Goal: Information Seeking & Learning: Learn about a topic

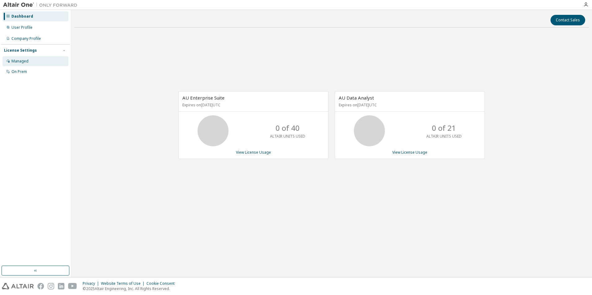
click at [28, 60] on div "Managed" at bounding box center [19, 61] width 17 height 5
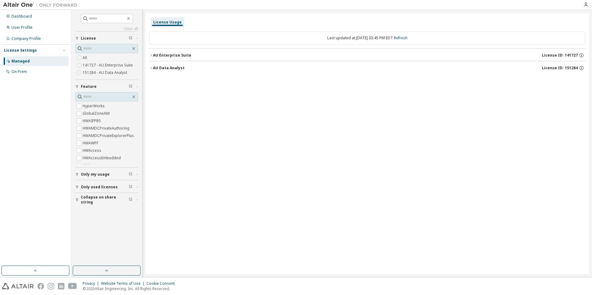
click at [75, 174] on div "Clear all Collapse on share string Only used licenses Only my usage Feature Hyp…" at bounding box center [106, 138] width 69 height 255
click at [76, 174] on icon "button" at bounding box center [77, 175] width 4 height 4
click at [77, 174] on icon "button" at bounding box center [77, 174] width 2 height 3
click at [152, 55] on icon "button" at bounding box center [151, 56] width 4 height 4
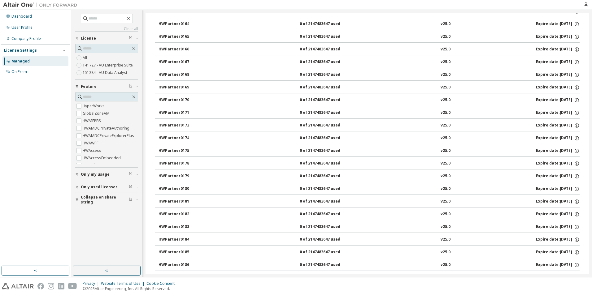
scroll to position [6552, 0]
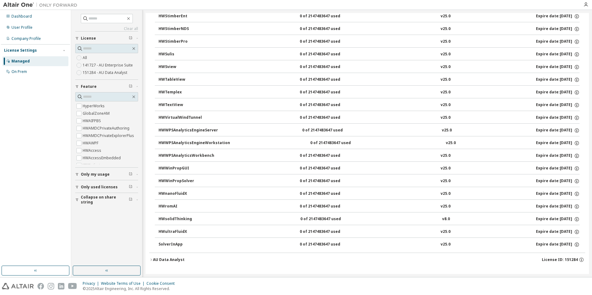
click at [153, 260] on icon "button" at bounding box center [151, 260] width 4 height 4
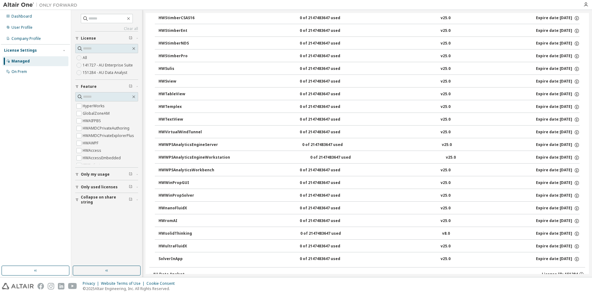
scroll to position [6693, 0]
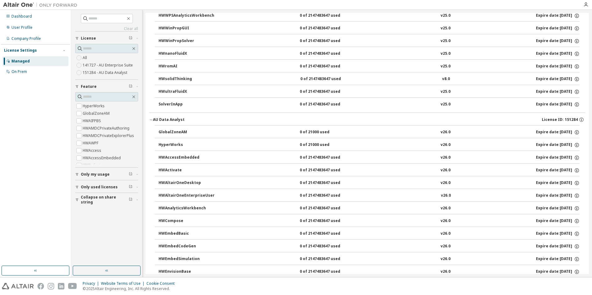
click at [152, 120] on icon "button" at bounding box center [151, 120] width 4 height 4
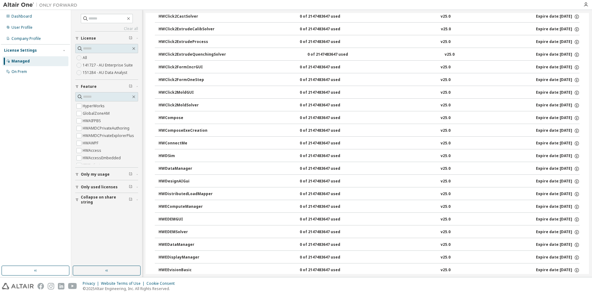
scroll to position [0, 0]
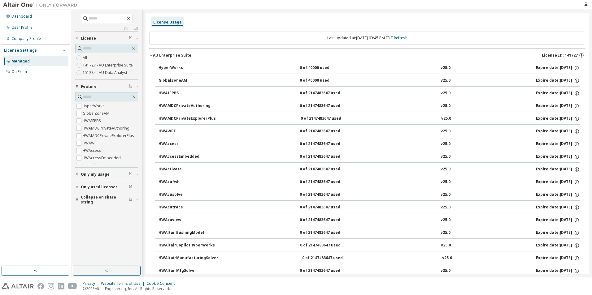
click at [150, 55] on icon "button" at bounding box center [151, 56] width 4 height 4
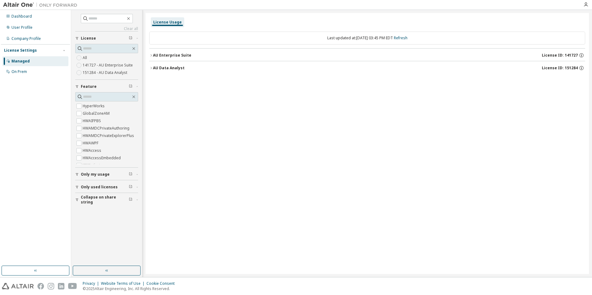
click at [168, 21] on div "License Usage" at bounding box center [167, 22] width 28 height 5
click at [21, 74] on div "On Prem" at bounding box center [35, 72] width 66 height 10
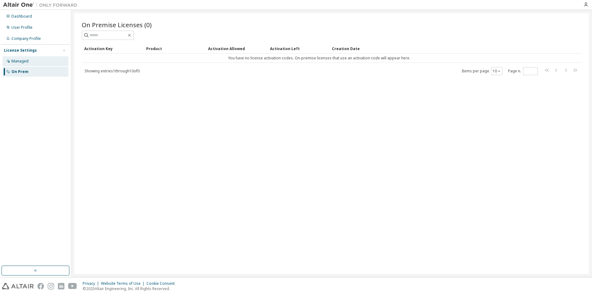
click at [30, 62] on div "Managed" at bounding box center [35, 61] width 66 height 10
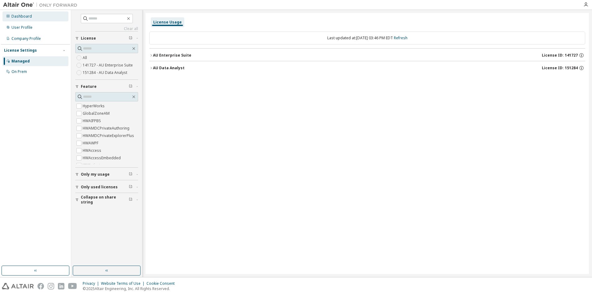
click at [24, 18] on div "Dashboard" at bounding box center [21, 16] width 20 height 5
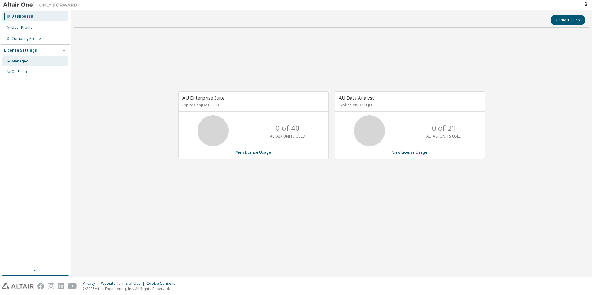
click at [31, 61] on div "Managed" at bounding box center [35, 61] width 66 height 10
click at [585, 5] on icon "button" at bounding box center [585, 4] width 5 height 5
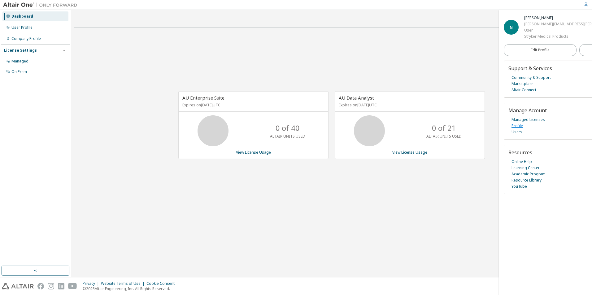
click at [516, 124] on link "Profile" at bounding box center [517, 126] width 11 height 6
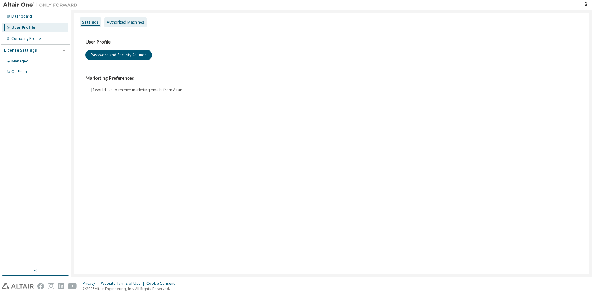
click at [120, 23] on div "Authorized Machines" at bounding box center [125, 22] width 37 height 5
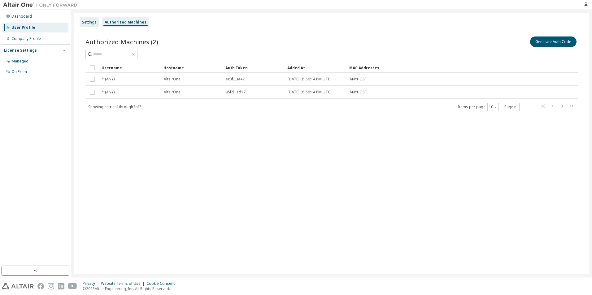
click at [89, 24] on div "Settings" at bounding box center [89, 22] width 15 height 5
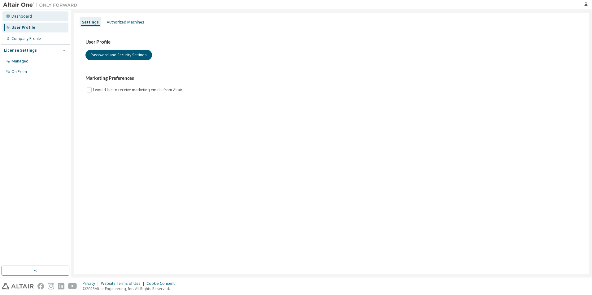
click at [18, 17] on div "Dashboard" at bounding box center [21, 16] width 20 height 5
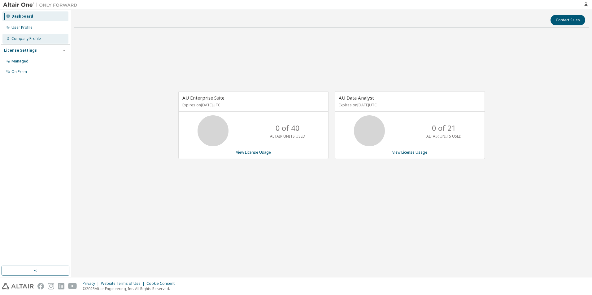
click at [25, 39] on div "Company Profile" at bounding box center [25, 38] width 29 height 5
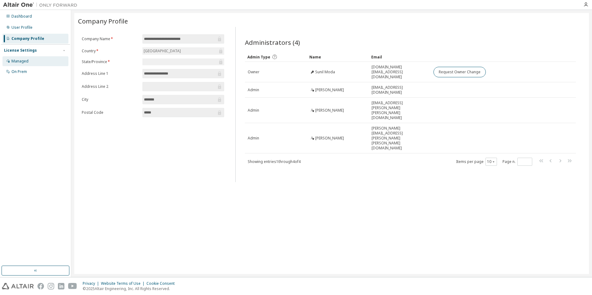
click at [23, 60] on div "Managed" at bounding box center [19, 61] width 17 height 5
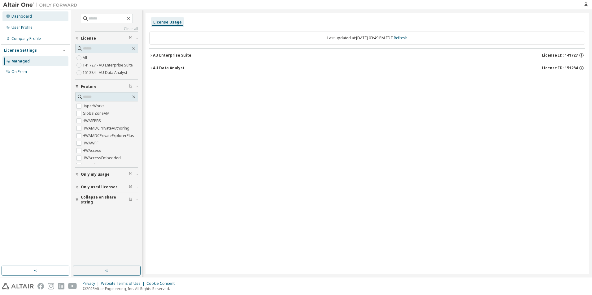
click at [20, 15] on div "Dashboard" at bounding box center [21, 16] width 20 height 5
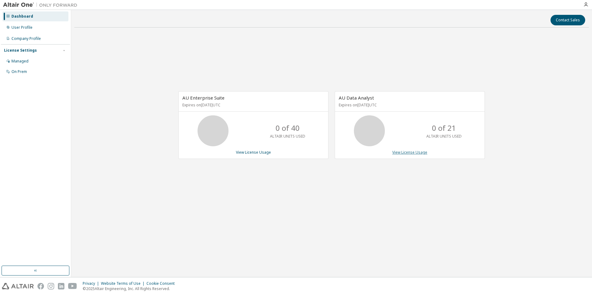
click at [406, 153] on link "View License Usage" at bounding box center [409, 152] width 35 height 5
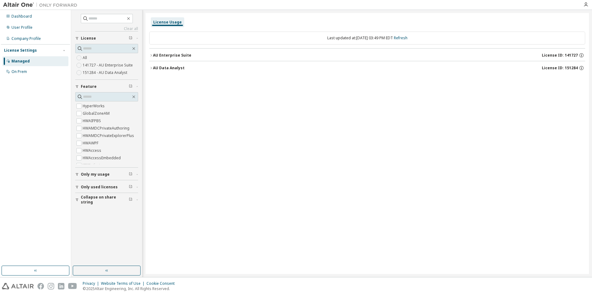
click at [152, 70] on button "AU Data Analyst License ID: 151284" at bounding box center [367, 68] width 436 height 14
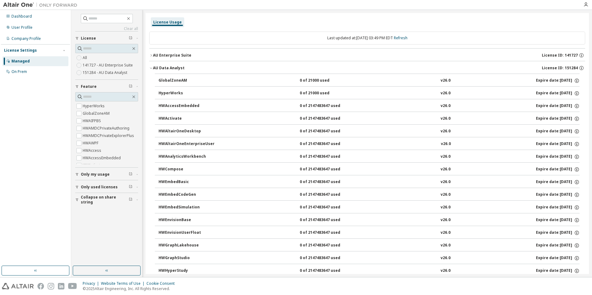
click at [175, 68] on div "AU Data Analyst" at bounding box center [169, 68] width 32 height 5
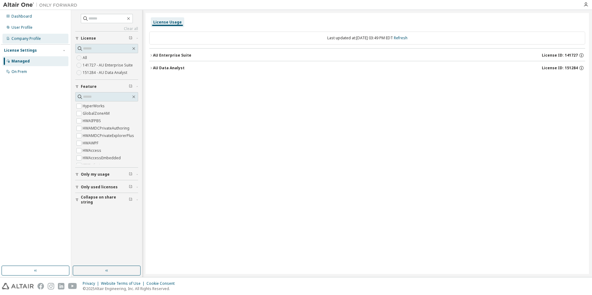
click at [22, 39] on div "Company Profile" at bounding box center [25, 38] width 29 height 5
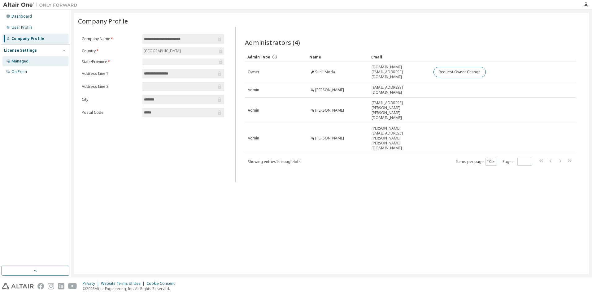
click at [21, 60] on div "Managed" at bounding box center [19, 61] width 17 height 5
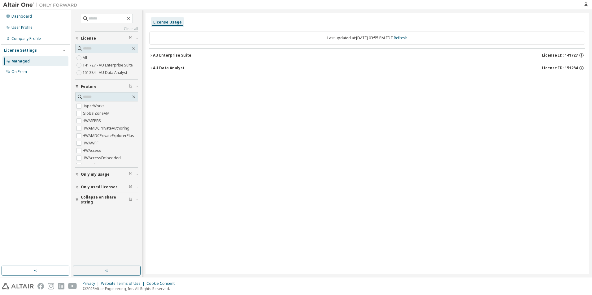
click at [88, 199] on span "Collapse on share string" at bounding box center [105, 200] width 48 height 10
click at [85, 188] on span "Only used licenses" at bounding box center [99, 187] width 37 height 5
click at [82, 105] on span "HyperWorks" at bounding box center [106, 106] width 63 height 7
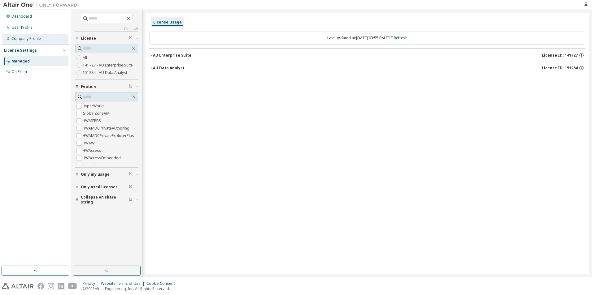
click at [28, 37] on div "Company Profile" at bounding box center [25, 38] width 29 height 5
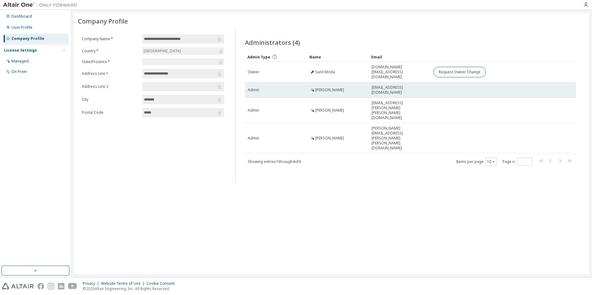
click at [262, 88] on div "Admin" at bounding box center [276, 90] width 56 height 5
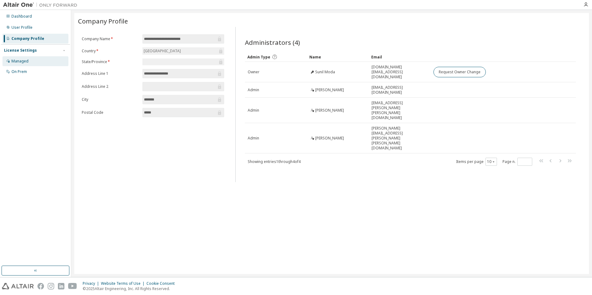
click at [23, 62] on div "Managed" at bounding box center [19, 61] width 17 height 5
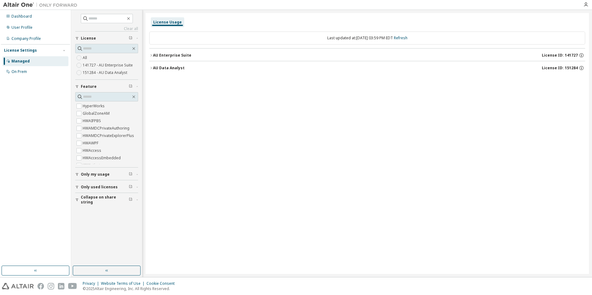
click at [175, 68] on div "AU Data Analyst" at bounding box center [169, 68] width 32 height 5
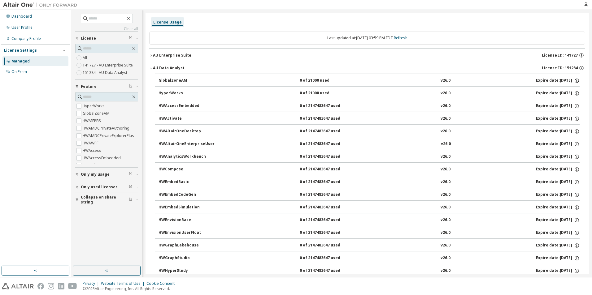
click at [574, 80] on icon "button" at bounding box center [577, 81] width 6 height 6
click at [177, 70] on div "AU Data Analyst" at bounding box center [169, 68] width 32 height 5
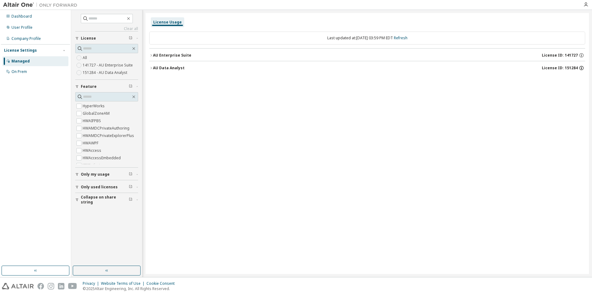
click at [582, 67] on icon "button" at bounding box center [582, 68] width 6 height 6
click at [580, 54] on icon "button" at bounding box center [582, 56] width 6 height 6
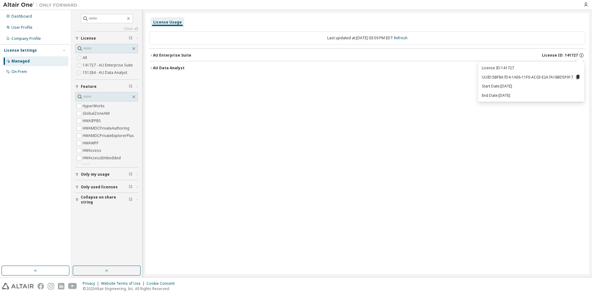
click at [197, 57] on div "AU Enterprise Suite License ID: 141727" at bounding box center [369, 56] width 432 height 6
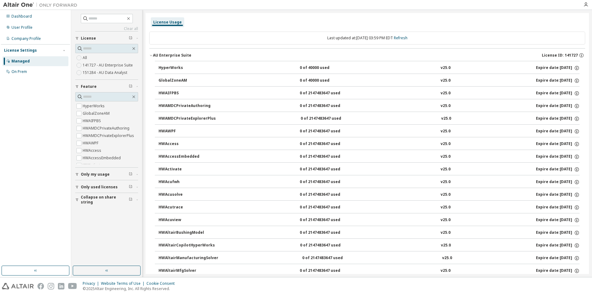
click at [153, 54] on div "AU Enterprise Suite" at bounding box center [172, 55] width 38 height 5
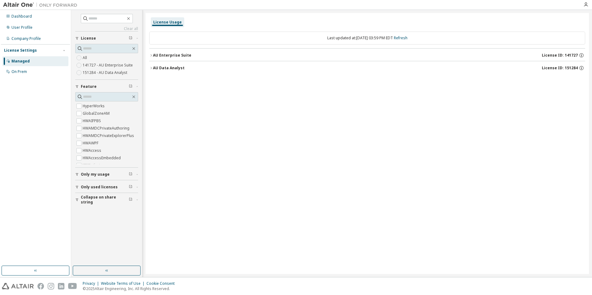
click at [152, 68] on icon "button" at bounding box center [151, 68] width 4 height 4
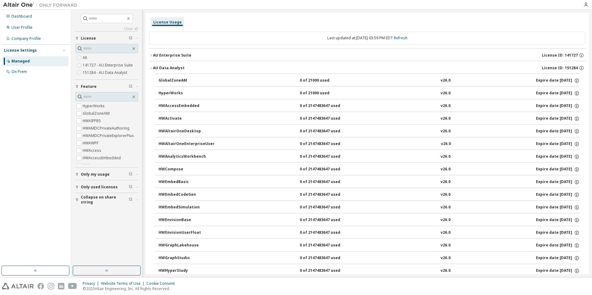
click at [152, 68] on icon "button" at bounding box center [151, 68] width 4 height 4
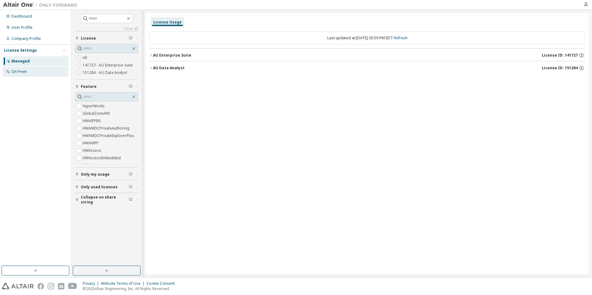
click at [34, 72] on div "On Prem" at bounding box center [35, 72] width 66 height 10
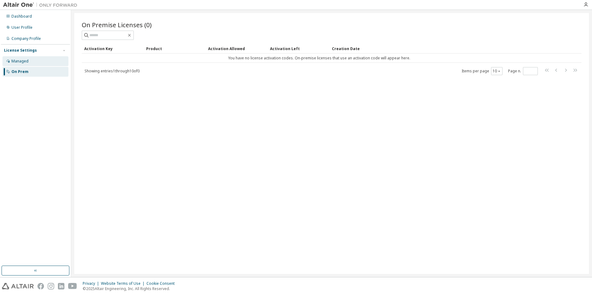
click at [13, 61] on div "Managed" at bounding box center [19, 61] width 17 height 5
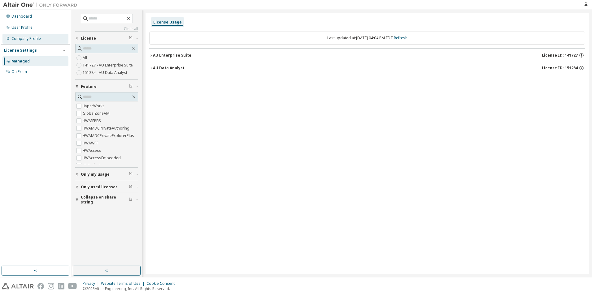
click at [29, 37] on div "Company Profile" at bounding box center [25, 38] width 29 height 5
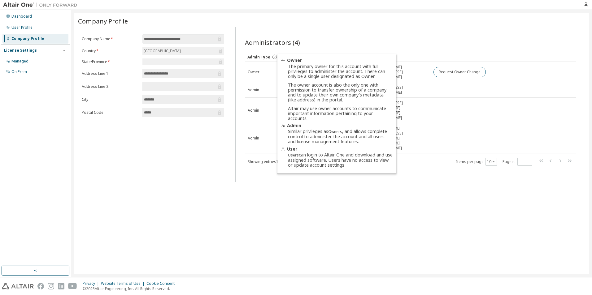
click at [274, 57] on icon at bounding box center [274, 57] width 4 height 4
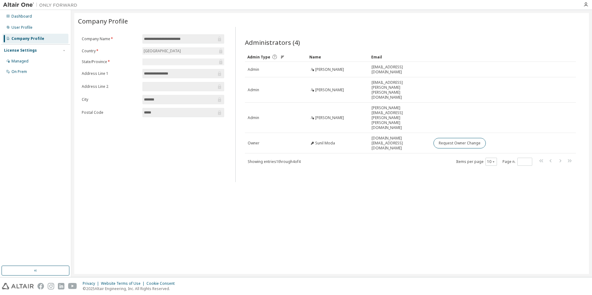
click at [274, 57] on icon at bounding box center [275, 57] width 6 height 6
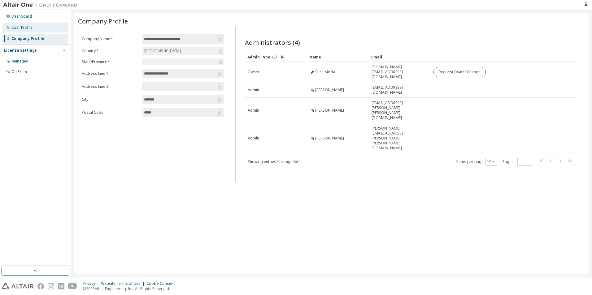
click at [27, 31] on div "User Profile" at bounding box center [35, 28] width 66 height 10
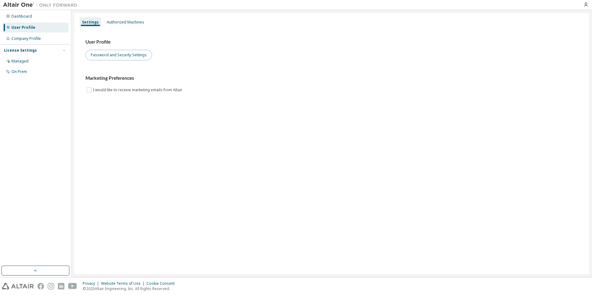
click at [133, 55] on button "Password and Security Settings" at bounding box center [118, 55] width 67 height 11
click at [21, 13] on div "Dashboard" at bounding box center [35, 16] width 66 height 10
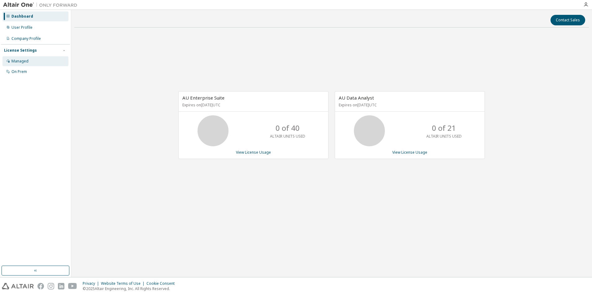
click at [22, 59] on div "Managed" at bounding box center [19, 61] width 17 height 5
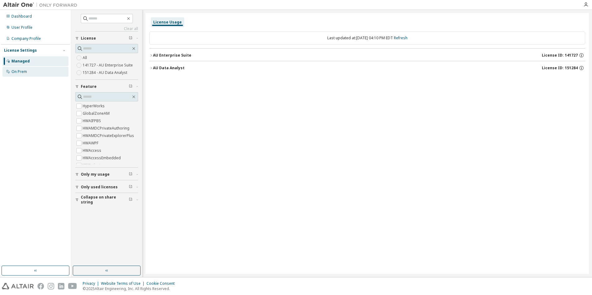
click at [18, 72] on div "On Prem" at bounding box center [18, 71] width 15 height 5
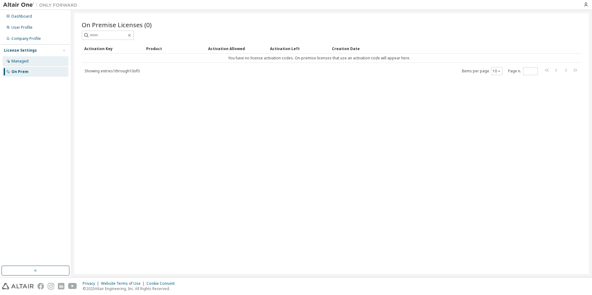
click at [26, 62] on div "Managed" at bounding box center [19, 61] width 17 height 5
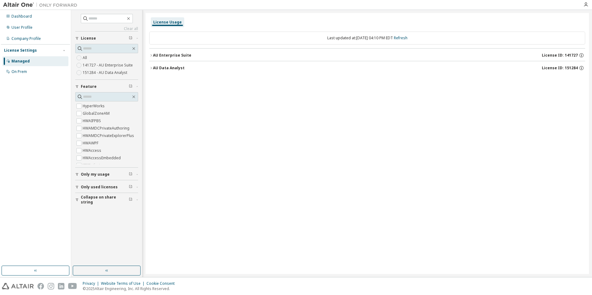
click at [100, 185] on span "Only used licenses" at bounding box center [99, 187] width 37 height 5
click at [94, 185] on span "Only used licenses" at bounding box center [99, 187] width 37 height 5
click at [151, 70] on icon "button" at bounding box center [151, 68] width 4 height 4
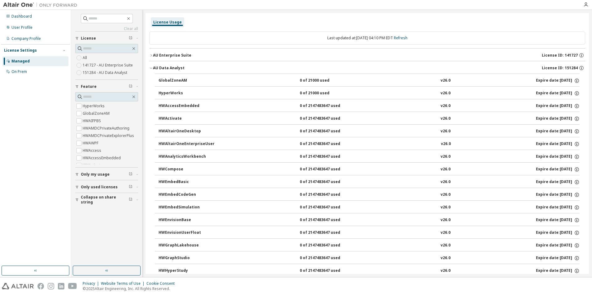
drag, startPoint x: 151, startPoint y: 69, endPoint x: 177, endPoint y: 74, distance: 26.8
click at [151, 69] on icon "button" at bounding box center [151, 68] width 4 height 4
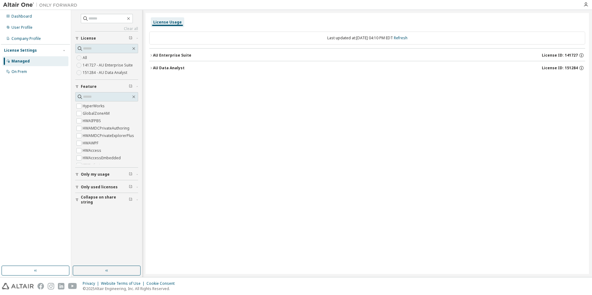
click at [154, 55] on div "AU Enterprise Suite" at bounding box center [172, 55] width 38 height 5
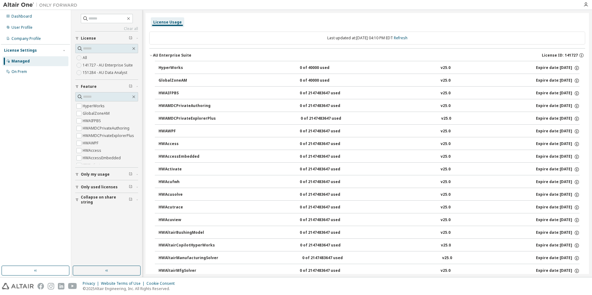
click at [156, 55] on div "AU Enterprise Suite" at bounding box center [172, 55] width 38 height 5
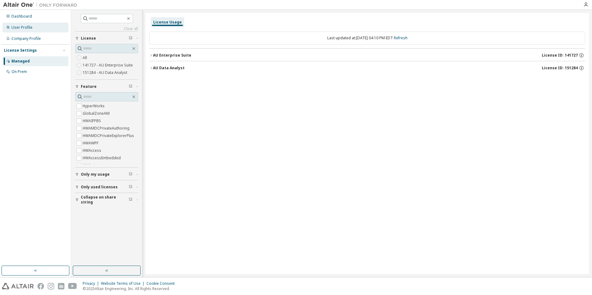
click at [31, 25] on div "User Profile" at bounding box center [21, 27] width 21 height 5
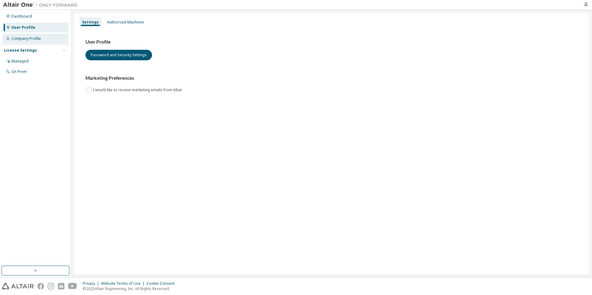
click at [31, 37] on div "Company Profile" at bounding box center [25, 38] width 29 height 5
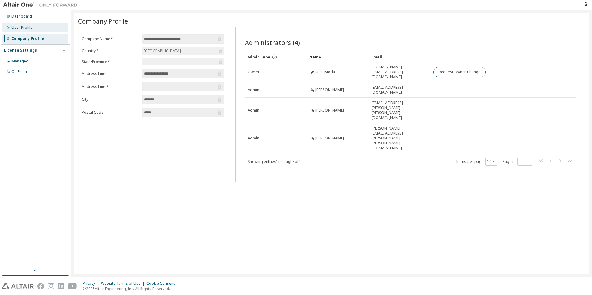
click at [25, 25] on div "User Profile" at bounding box center [21, 27] width 21 height 5
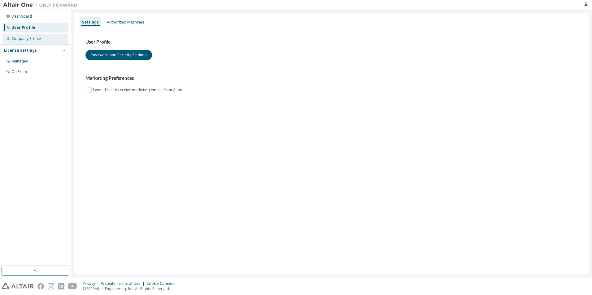
click at [24, 38] on div "Company Profile" at bounding box center [25, 38] width 29 height 5
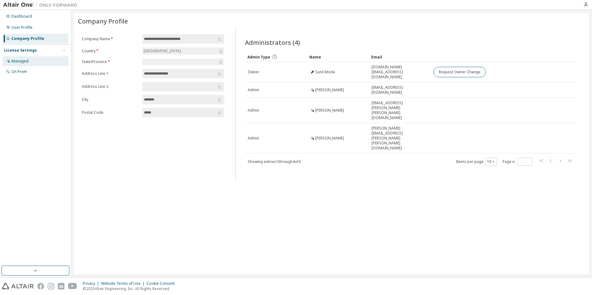
click at [23, 59] on div "Managed" at bounding box center [19, 61] width 17 height 5
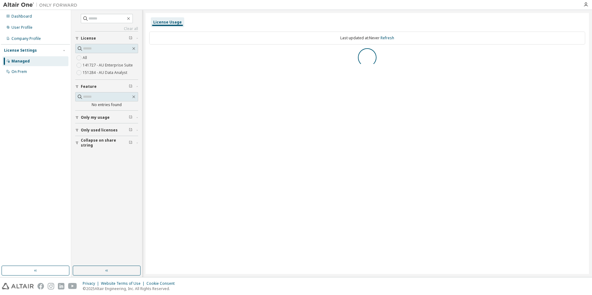
click at [60, 46] on div "License Settings Managed On Prem" at bounding box center [35, 60] width 69 height 33
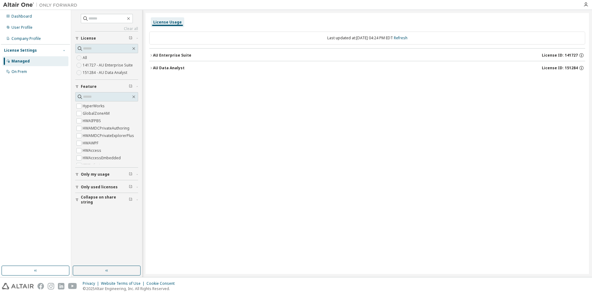
click at [63, 50] on icon "button" at bounding box center [64, 51] width 4 height 4
click at [165, 65] on button "AU Data Analyst License ID: 151284" at bounding box center [367, 68] width 436 height 14
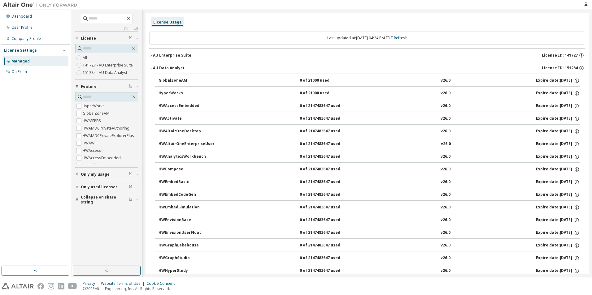
click at [164, 53] on div "AU Enterprise Suite" at bounding box center [172, 55] width 38 height 5
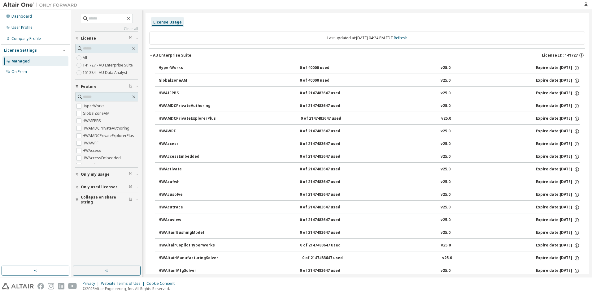
click at [162, 55] on div "AU Enterprise Suite" at bounding box center [172, 55] width 38 height 5
